Goal: Task Accomplishment & Management: Manage account settings

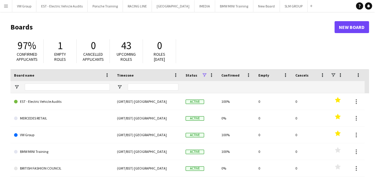
click at [7, 7] on app-icon "Menu" at bounding box center [6, 6] width 5 height 5
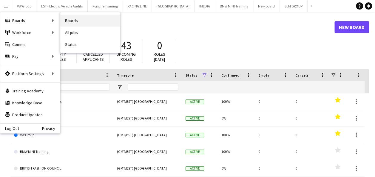
click at [71, 21] on link "Boards" at bounding box center [90, 21] width 60 height 12
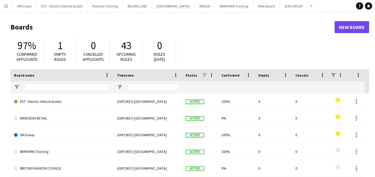
click at [7, 5] on app-icon "Menu" at bounding box center [6, 6] width 5 height 5
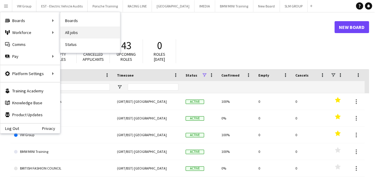
click at [71, 34] on link "All jobs" at bounding box center [90, 33] width 60 height 12
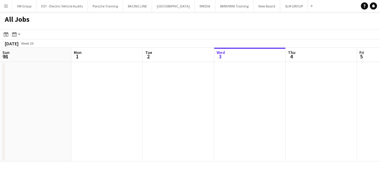
scroll to position [0, 143]
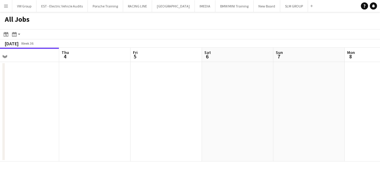
drag, startPoint x: 112, startPoint y: 105, endPoint x: 96, endPoint y: 108, distance: 16.5
click at [87, 108] on app-calendar-viewport "Sun 31 Mon 1 Tue 2 Wed 3 Thu 4 Fri 5 Sat 6 Sun 7 Mon 8 Tue 9 5/6 1 Job Wed 10 9…" at bounding box center [190, 105] width 380 height 114
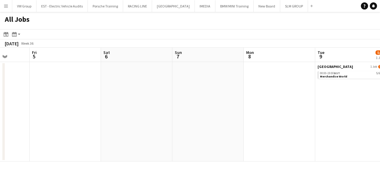
drag, startPoint x: 189, startPoint y: 104, endPoint x: 118, endPoint y: 113, distance: 71.6
click at [115, 113] on app-calendar-viewport "Tue 2 Wed 3 Thu 4 Fri 5 Sat 6 Sun 7 Mon 8 Tue 9 5/6 1 Job Wed 10 9/10 1 Job Thu…" at bounding box center [190, 105] width 380 height 114
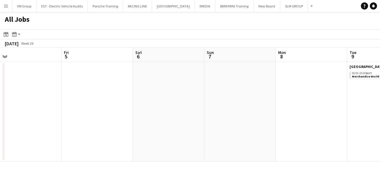
click at [112, 113] on app-all-jobs "All Jobs Date picker [DATE] [DATE] [DATE] M [DATE] T [DATE] W [DATE] T [DATE] F…" at bounding box center [190, 87] width 380 height 150
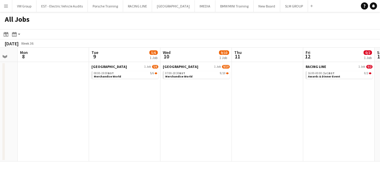
drag, startPoint x: 240, startPoint y: 108, endPoint x: 127, endPoint y: 116, distance: 113.4
click at [111, 117] on app-calendar-viewport "Thu 4 Fri 5 Sat 6 Sun 7 Mon 8 Tue 9 5/6 1 Job Wed 10 9/10 1 Job Thu 11 Fri 12 0…" at bounding box center [190, 105] width 380 height 114
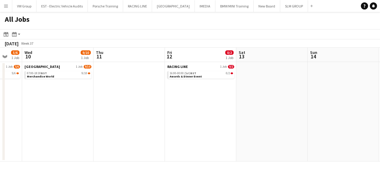
drag, startPoint x: 205, startPoint y: 111, endPoint x: 226, endPoint y: 113, distance: 20.7
click at [113, 122] on app-calendar-viewport "Sat 6 Sun 7 Mon 8 Tue 9 5/6 1 Job Wed 10 9/10 1 Job Thu 11 Fri 12 0/2 1 Job Sat…" at bounding box center [190, 105] width 380 height 114
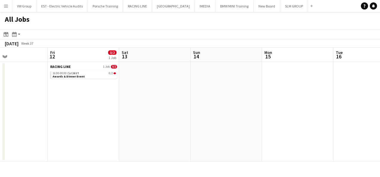
drag, startPoint x: 163, startPoint y: 124, endPoint x: 211, endPoint y: 117, distance: 48.3
click at [127, 124] on app-calendar-viewport "Mon 8 Tue 9 5/6 1 Job Wed 10 9/10 1 Job Thu 11 Fri 12 0/2 1 Job Sat 13 Sun 14 M…" at bounding box center [190, 105] width 380 height 114
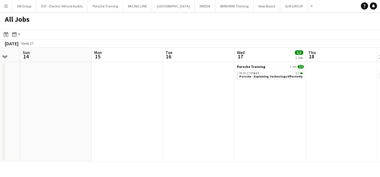
drag, startPoint x: 97, startPoint y: 121, endPoint x: 245, endPoint y: 101, distance: 148.8
click at [92, 122] on app-calendar-viewport "Wed 10 9/10 1 Job Thu 11 Fri 12 0/2 1 Job Sat 13 Sun 14 Mon 15 Tue 16 Wed 17 3/…" at bounding box center [190, 105] width 380 height 114
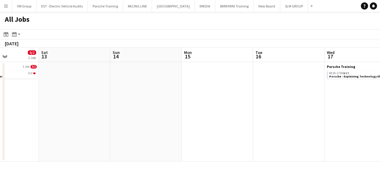
drag, startPoint x: 248, startPoint y: 103, endPoint x: 138, endPoint y: 115, distance: 110.3
click at [138, 115] on app-calendar-viewport "Wed 10 9/10 1 Job Thu 11 Fri 12 0/2 1 Job Sat 13 Sun 14 Mon 15 Tue 16 Wed 17 3/…" at bounding box center [190, 105] width 380 height 114
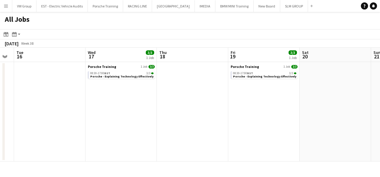
click at [213, 107] on app-calendar-viewport "Fri 12 0/2 1 Job Sat 13 Sun 14 Mon 15 Tue 16 Wed 17 3/3 1 Job Thu 18 Fri 19 3/3…" at bounding box center [190, 105] width 380 height 114
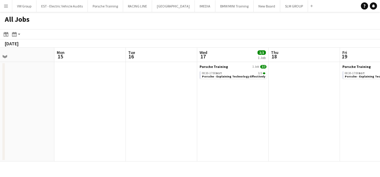
drag, startPoint x: 135, startPoint y: 100, endPoint x: 223, endPoint y: 96, distance: 88.5
click at [225, 96] on app-calendar-viewport "Fri 12 0/2 1 Job Sat 13 Sun 14 Mon 15 Tue 16 Wed 17 3/3 1 Job Thu 18 Fri 19 3/3…" at bounding box center [190, 105] width 380 height 114
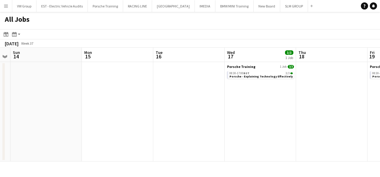
drag, startPoint x: 140, startPoint y: 105, endPoint x: 212, endPoint y: 101, distance: 71.8
click at [207, 101] on app-calendar-viewport "Fri 12 0/2 1 Job Sat 13 Sun 14 Mon 15 Tue 16 Wed 17 3/3 1 Job Thu 18 Fri 19 3/3…" at bounding box center [190, 105] width 380 height 114
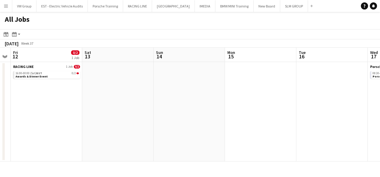
drag, startPoint x: 126, startPoint y: 97, endPoint x: 247, endPoint y: 88, distance: 121.5
click at [240, 87] on app-calendar-viewport "Wed 10 9/10 1 Job Thu 11 Fri 12 0/2 1 Job Sat 13 Sun 14 Mon 15 Tue 16 Wed 17 3/…" at bounding box center [190, 105] width 380 height 114
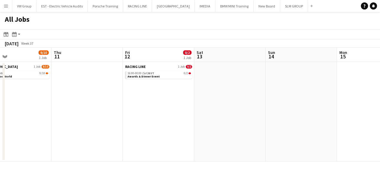
drag, startPoint x: 113, startPoint y: 108, endPoint x: 230, endPoint y: 105, distance: 117.4
click at [223, 105] on app-calendar-viewport "Mon 8 Tue 9 5/6 1 Job Wed 10 9/10 1 Job Thu 11 Fri 12 0/2 1 Job Sat 13 Sun 14 M…" at bounding box center [190, 105] width 380 height 114
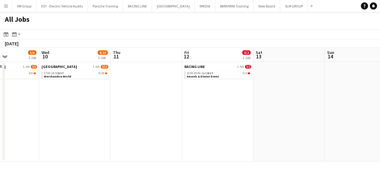
drag, startPoint x: 164, startPoint y: 115, endPoint x: 195, endPoint y: 115, distance: 31.1
click at [194, 115] on app-calendar-viewport "Sun 7 Mon 8 Tue 9 5/6 1 Job Wed 10 9/10 1 Job Thu 11 Fri 12 0/2 1 Job Sat 13 Su…" at bounding box center [190, 105] width 380 height 114
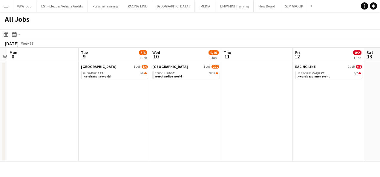
scroll to position [0, 224]
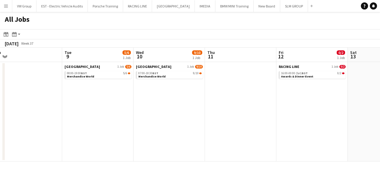
drag, startPoint x: 148, startPoint y: 116, endPoint x: 102, endPoint y: 122, distance: 47.1
click at [101, 122] on app-calendar-viewport "Fri 5 Sat 6 Sun 7 Mon 8 Tue 9 5/6 1 Job Wed 10 9/10 1 Job Thu 11 Fri 12 0/2 1 J…" at bounding box center [190, 105] width 380 height 114
click at [170, 66] on link "SOURCING CITY 1 Job 9/10" at bounding box center [169, 66] width 67 height 4
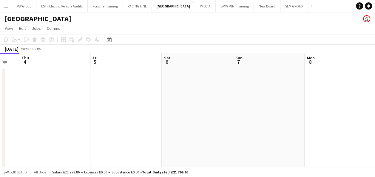
drag, startPoint x: 153, startPoint y: 119, endPoint x: 209, endPoint y: 112, distance: 56.5
click at [139, 117] on app-calendar-viewport "Sun 31 Mon 1 Tue 2 Wed 3 Thu 4 Fri 5 Sat 6 Sun 7 Mon 8 Tue 9 5/6 1 Job Wed 10 9…" at bounding box center [187, 111] width 375 height 117
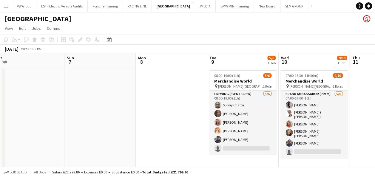
drag, startPoint x: 111, startPoint y: 126, endPoint x: 157, endPoint y: 121, distance: 45.7
click at [104, 126] on app-calendar-viewport "Tue 2 Wed 3 Thu 4 Fri 5 Sat 6 Sun 7 Mon 8 Tue 9 5/6 1 Job Wed 10 9/10 1 Job Thu…" at bounding box center [187, 111] width 375 height 117
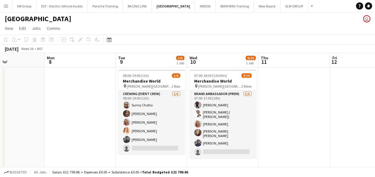
scroll to position [0, 271]
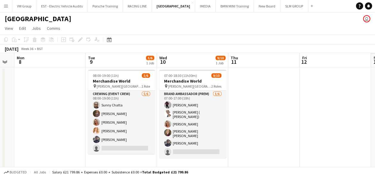
drag, startPoint x: 156, startPoint y: 123, endPoint x: 51, endPoint y: 147, distance: 107.5
click at [51, 147] on app-calendar-viewport "Thu 4 Fri 5 Sat 6 Sun 7 Mon 8 Tue 9 5/6 1 Job Wed 10 9/10 1 Job Thu 11 Fri 12 S…" at bounding box center [187, 111] width 375 height 117
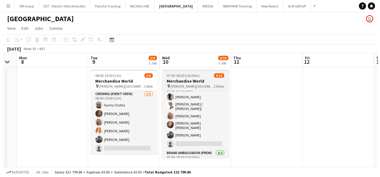
scroll to position [0, 0]
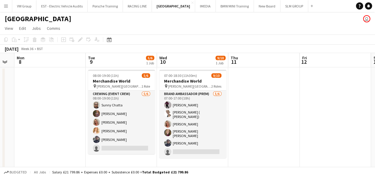
click at [5, 6] on app-icon "Menu" at bounding box center [6, 6] width 5 height 5
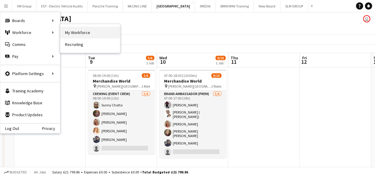
click at [72, 32] on link "My Workforce" at bounding box center [90, 33] width 60 height 12
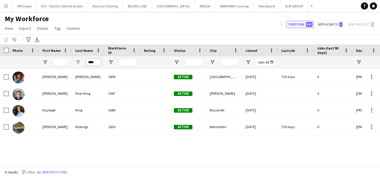
click at [97, 62] on input "****" at bounding box center [93, 62] width 15 height 7
type input "*"
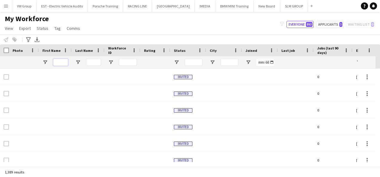
click at [54, 61] on input "First Name Filter Input" at bounding box center [60, 62] width 15 height 7
type input "*****"
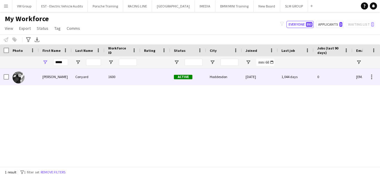
click at [48, 78] on div "Flynn" at bounding box center [55, 77] width 33 height 16
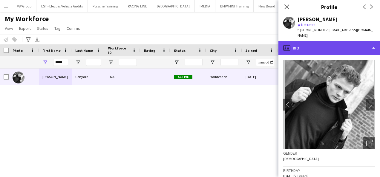
click at [374, 43] on div "profile Bio" at bounding box center [329, 48] width 102 height 14
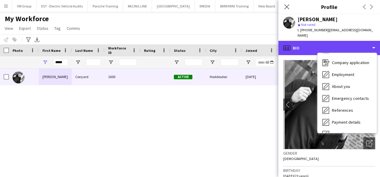
scroll to position [56, 0]
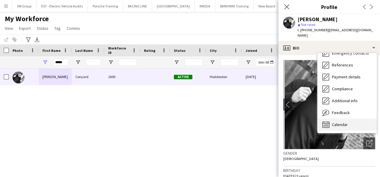
click at [345, 122] on span "Calendar" at bounding box center [340, 124] width 16 height 5
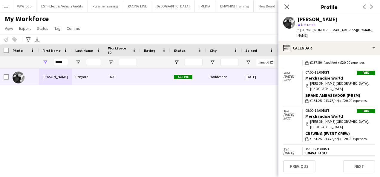
scroll to position [334, 0]
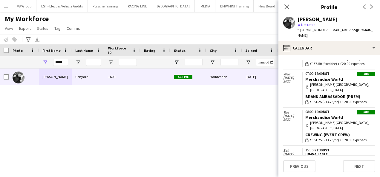
click at [309, 7] on h3 "Profile" at bounding box center [329, 7] width 102 height 8
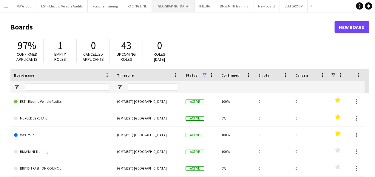
click at [166, 6] on button "SOURCING CITY Close" at bounding box center [173, 6] width 43 height 12
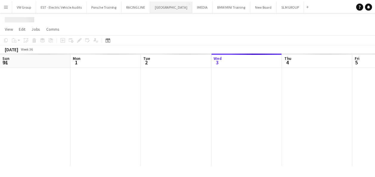
scroll to position [0, 143]
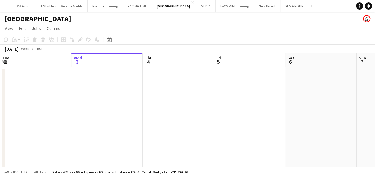
drag, startPoint x: 253, startPoint y: 96, endPoint x: 192, endPoint y: 101, distance: 61.7
click at [193, 101] on app-calendar-viewport "Sun 31 Mon 1 Tue 2 Wed 3 Thu 4 Fri 5 Sat 6 Sun 7 Mon 8 Tue 9 5/6 1 Job Wed 10 9…" at bounding box center [187, 111] width 375 height 117
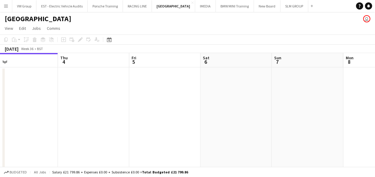
drag, startPoint x: 295, startPoint y: 97, endPoint x: 161, endPoint y: 107, distance: 134.4
click at [171, 108] on app-calendar-viewport "Sun 31 Mon 1 Tue 2 Wed 3 Thu 4 Fri 5 Sat 6 Sun 7 Mon 8 Tue 9 5/6 1 Job Wed 10 9…" at bounding box center [187, 111] width 375 height 117
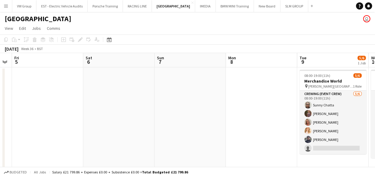
drag, startPoint x: 175, startPoint y: 114, endPoint x: 137, endPoint y: 122, distance: 38.4
click at [137, 122] on app-calendar-viewport "Tue 2 Wed 3 Thu 4 Fri 5 Sat 6 Sun 7 Mon 8 Tue 9 5/6 1 Job Wed 10 9/10 1 Job Thu…" at bounding box center [187, 111] width 375 height 117
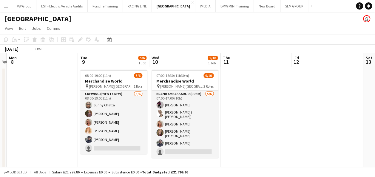
drag, startPoint x: 319, startPoint y: 113, endPoint x: 228, endPoint y: 112, distance: 90.8
click at [228, 112] on app-calendar-viewport "Thu 4 Fri 5 Sat 6 Sun 7 Mon 8 Tue 9 5/6 1 Job Wed 10 9/10 1 Job Thu 11 Fri 12 S…" at bounding box center [187, 111] width 375 height 117
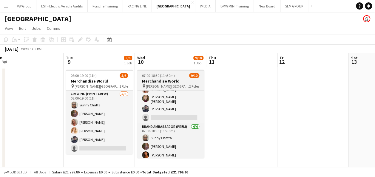
scroll to position [42, 0]
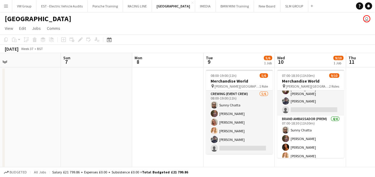
drag, startPoint x: 21, startPoint y: 128, endPoint x: 90, endPoint y: 118, distance: 69.1
click at [134, 121] on app-calendar-viewport "Thu 4 Fri 5 Sat 6 Sun 7 Mon 8 Tue 9 5/6 1 Job Wed 10 9/10 1 Job Thu 11 Fri 12 S…" at bounding box center [187, 111] width 375 height 117
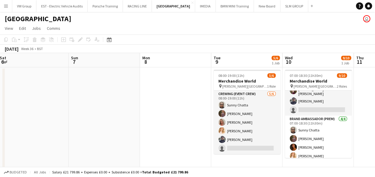
drag, startPoint x: 159, startPoint y: 105, endPoint x: 262, endPoint y: 100, distance: 103.1
click at [257, 100] on app-calendar-viewport "Thu 4 Fri 5 Sat 6 Sun 7 Mon 8 Tue 9 5/6 1 Job Wed 10 9/10 1 Job Thu 11 Fri 12 S…" at bounding box center [187, 111] width 375 height 117
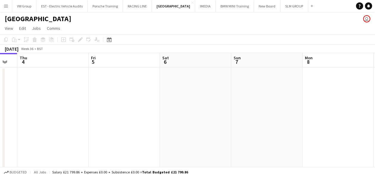
drag, startPoint x: 270, startPoint y: 89, endPoint x: 288, endPoint y: 85, distance: 18.5
click at [285, 86] on app-calendar-viewport "Tue 2 Wed 3 Thu 4 Fri 5 Sat 6 Sun 7 Mon 8 Tue 9 5/6 1 Job Wed 10 9/10 1 Job Thu…" at bounding box center [187, 111] width 375 height 117
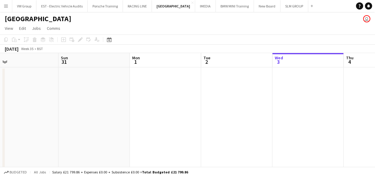
drag, startPoint x: 60, startPoint y: 122, endPoint x: 208, endPoint y: 95, distance: 150.3
click at [249, 96] on app-calendar-viewport "Thu 28 Fri 29 Sat 30 Sun 31 Mon 1 Tue 2 Wed 3 Thu 4 Fri 5 Sat 6 Sun 7" at bounding box center [187, 111] width 375 height 117
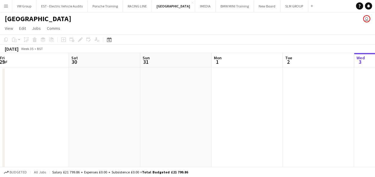
drag, startPoint x: 90, startPoint y: 116, endPoint x: 222, endPoint y: 103, distance: 131.6
click at [221, 103] on app-calendar-viewport "Wed 27 Thu 28 Fri 29 Sat 30 Sun 31 Mon 1 Tue 2 Wed 3 Thu 4 Fri 5 Sat 6" at bounding box center [187, 111] width 375 height 117
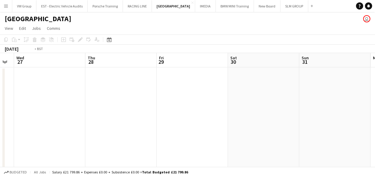
drag, startPoint x: 52, startPoint y: 115, endPoint x: 206, endPoint y: 92, distance: 155.8
click at [206, 92] on app-calendar-viewport "Mon 25 Tue 26 Wed 27 Thu 28 Fri 29 Sat 30 Sun 31 Mon 1 Tue 2 Wed 3 Thu 4" at bounding box center [187, 111] width 375 height 117
drag, startPoint x: 125, startPoint y: 99, endPoint x: 174, endPoint y: 87, distance: 49.9
click at [174, 87] on app-calendar-viewport "Thu 21 Fri 22 Sat 23 Sun 24 Mon 25 Tue 26 Wed 27 Thu 28 Fri 29 Sat 30 Sun 31" at bounding box center [187, 111] width 375 height 117
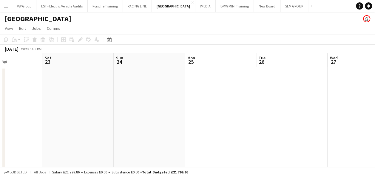
drag, startPoint x: 42, startPoint y: 101, endPoint x: 138, endPoint y: 87, distance: 96.3
click at [138, 87] on app-calendar-viewport "Wed 20 Thu 21 Fri 22 Sat 23 Sun 24 Mon 25 Tue 26 Wed 27 Thu 28 Fri 29 Sat 30" at bounding box center [187, 111] width 375 height 117
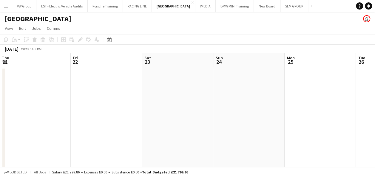
drag, startPoint x: 219, startPoint y: 70, endPoint x: 260, endPoint y: 64, distance: 41.9
click at [265, 64] on app-calendar-viewport "Tue 19 Wed 20 Thu 21 Fri 22 Sat 23 Sun 24 Mon 25 Tue 26 Wed 27 Thu 28 Fri 29" at bounding box center [187, 111] width 375 height 117
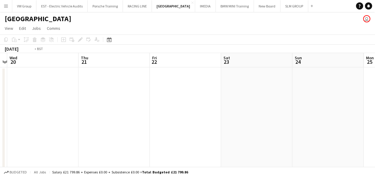
drag, startPoint x: 120, startPoint y: 70, endPoint x: 245, endPoint y: 58, distance: 124.8
click at [242, 59] on app-calendar-viewport "Mon 18 Tue 19 Wed 20 Thu 21 Fri 22 Sat 23 Sun 24 Mon 25 Tue 26 Wed 27 Thu 28" at bounding box center [187, 111] width 375 height 117
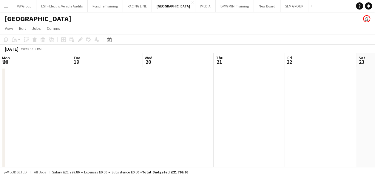
drag, startPoint x: 167, startPoint y: 86, endPoint x: 198, endPoint y: 83, distance: 30.9
click at [198, 83] on app-calendar-viewport "Sat 16 Sun 17 Mon 18 Tue 19 Wed 20 Thu 21 Fri 22 Sat 23 Sun 24 Mon 25 Tue 26" at bounding box center [187, 111] width 375 height 117
